Goal: Task Accomplishment & Management: Use online tool/utility

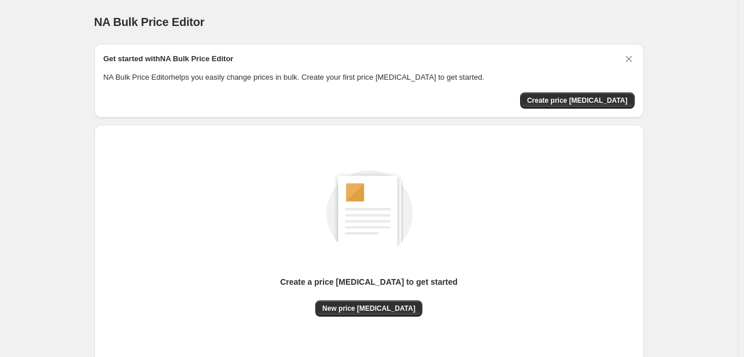
click at [379, 299] on div "Create a price [MEDICAL_DATA] to get started" at bounding box center [369, 288] width 178 height 24
click at [360, 312] on span "New price [MEDICAL_DATA]" at bounding box center [368, 308] width 93 height 9
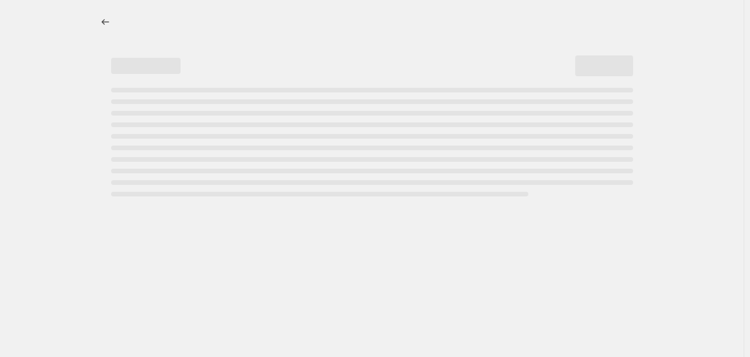
select select "percentage"
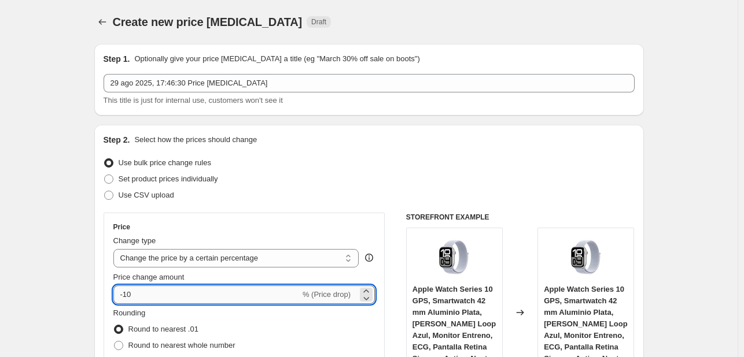
click at [178, 294] on input "-10" at bounding box center [206, 295] width 187 height 19
type input "-1"
type input "-30"
click at [252, 326] on div "Rounding Round to nearest .01 Round to nearest whole number End prices in .99 E…" at bounding box center [244, 347] width 262 height 79
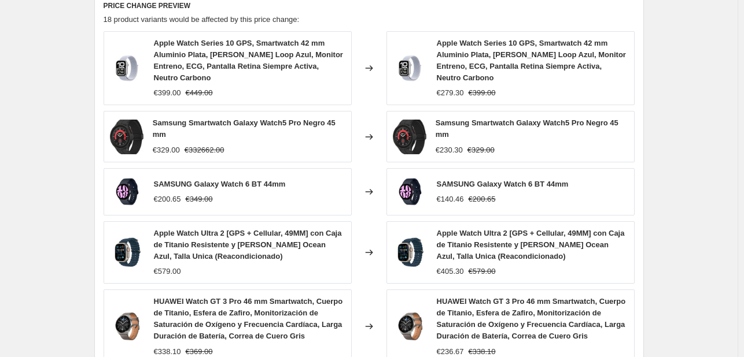
scroll to position [859, 0]
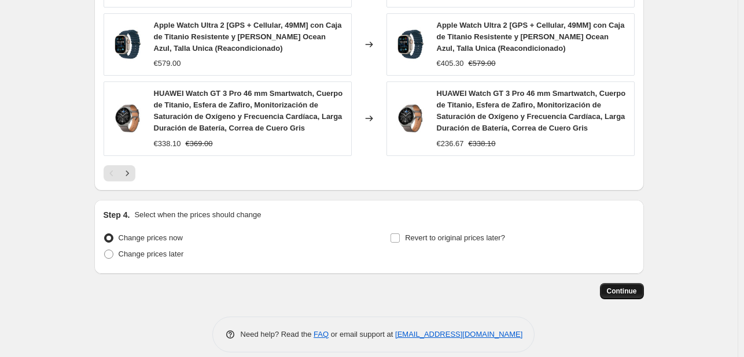
click at [619, 287] on span "Continue" at bounding box center [622, 291] width 30 height 9
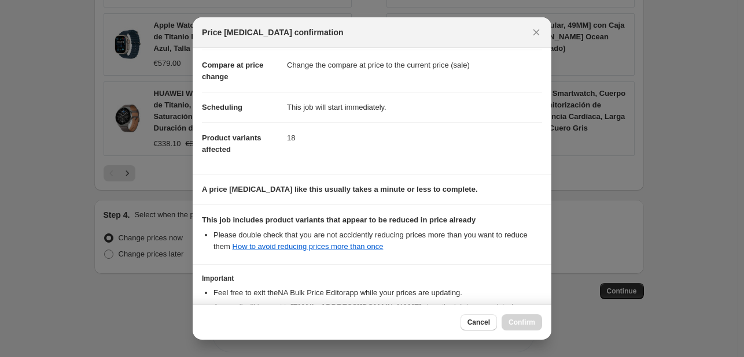
scroll to position [128, 0]
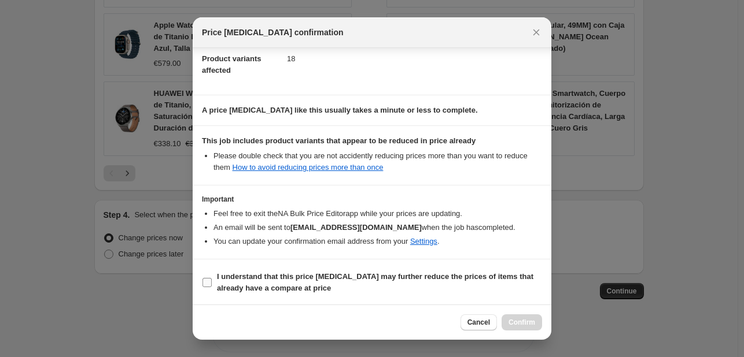
click at [442, 275] on b "I understand that this price [MEDICAL_DATA] may further reduce the prices of it…" at bounding box center [375, 282] width 316 height 20
click at [212, 278] on input "I understand that this price [MEDICAL_DATA] may further reduce the prices of it…" at bounding box center [206, 282] width 9 height 9
checkbox input "true"
click at [511, 330] on button "Confirm" at bounding box center [521, 323] width 40 height 16
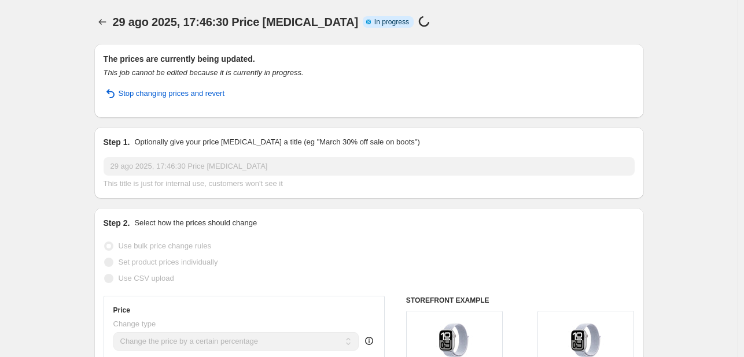
select select "percentage"
